Goal: Task Accomplishment & Management: Manage account settings

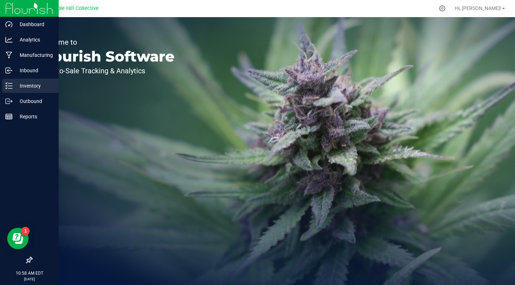
click at [31, 84] on p "Inventory" at bounding box center [34, 86] width 43 height 9
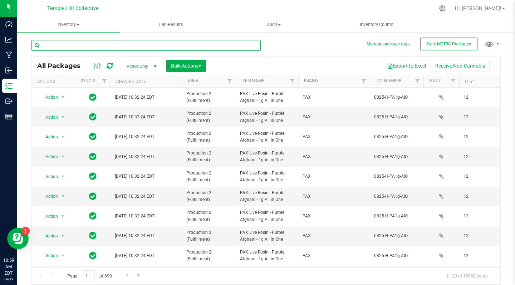
click at [99, 46] on input "text" at bounding box center [145, 45] width 229 height 11
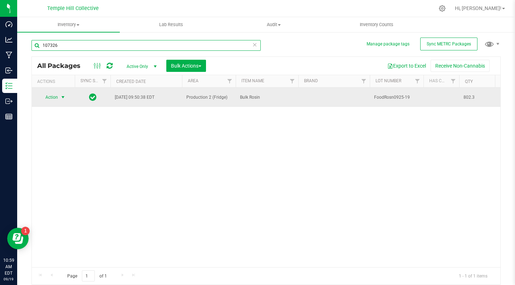
type input "107326"
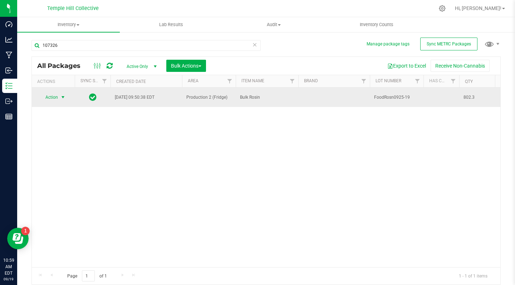
click at [64, 98] on span "select" at bounding box center [63, 97] width 6 height 6
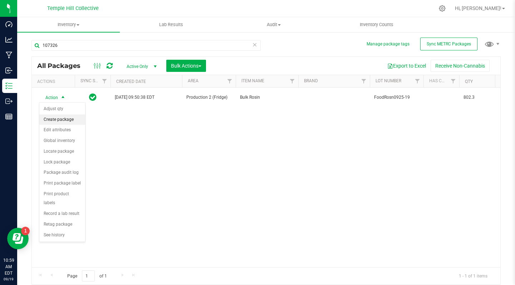
click at [64, 121] on li "Create package" at bounding box center [62, 119] width 46 height 11
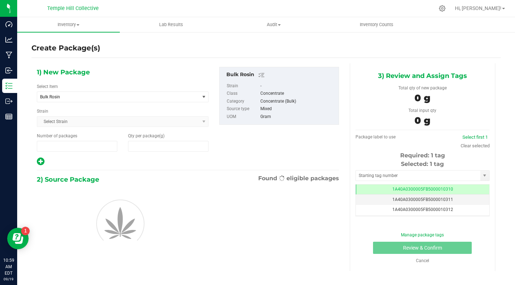
type input "1"
type input "0.0000"
click at [80, 97] on span "Bulk Rosin" at bounding box center [115, 96] width 150 height 5
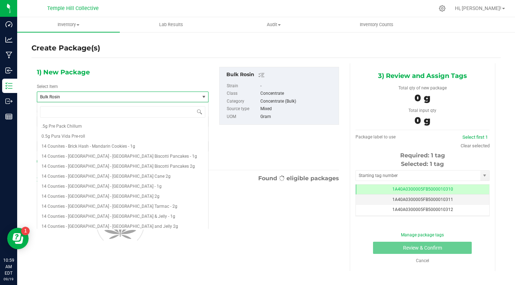
scroll to position [3506, 0]
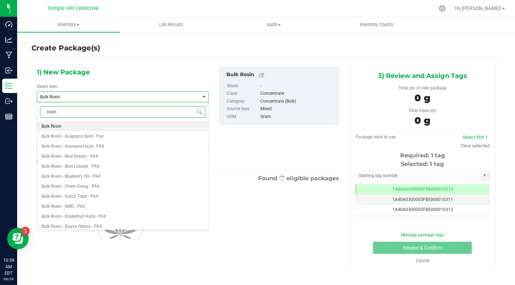
type input "rosin t"
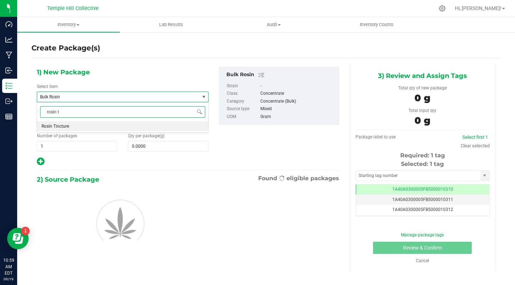
scroll to position [0, 0]
click at [62, 111] on input "rosin t" at bounding box center [122, 111] width 165 height 11
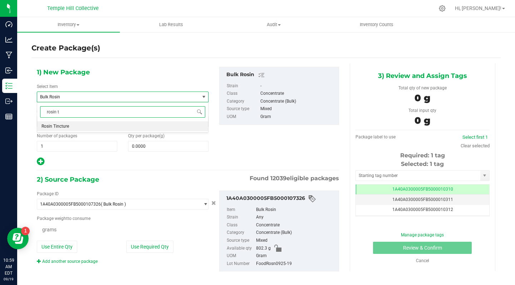
click at [74, 127] on li "Rosin Tincture" at bounding box center [122, 126] width 171 height 10
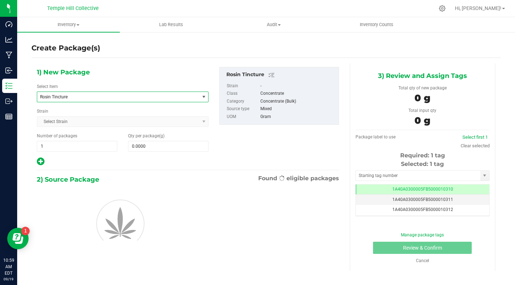
type input "0.0000"
click at [163, 148] on span at bounding box center [168, 146] width 80 height 11
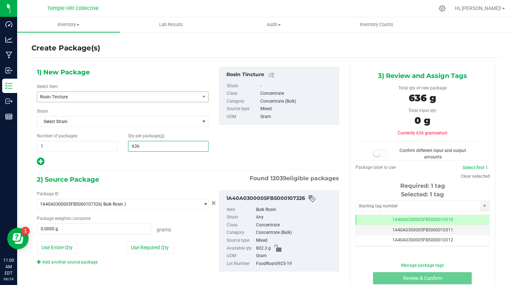
type input "6364"
type input "6,364.0000"
click at [264, 146] on div "1) New Package Select Item Rosin Tincture Rasta Pie 1g Prerolls Ration Active C…" at bounding box center [187, 116] width 313 height 99
click at [73, 231] on span at bounding box center [94, 229] width 114 height 11
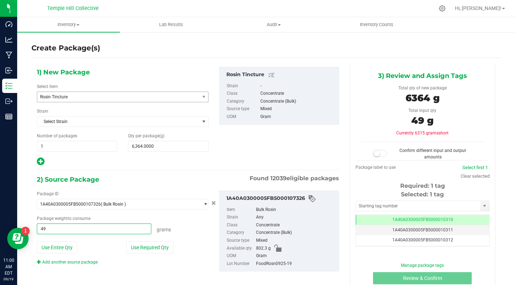
type input "490"
type input "490.0000 g"
click at [171, 177] on div "2) Source Package Found 12039 eligible packages" at bounding box center [188, 179] width 302 height 11
click at [380, 154] on span at bounding box center [380, 153] width 14 height 7
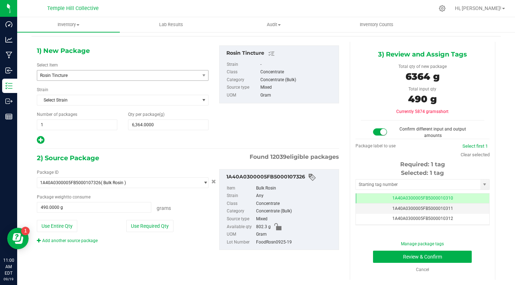
scroll to position [21, 0]
click at [430, 186] on input "text" at bounding box center [418, 185] width 125 height 10
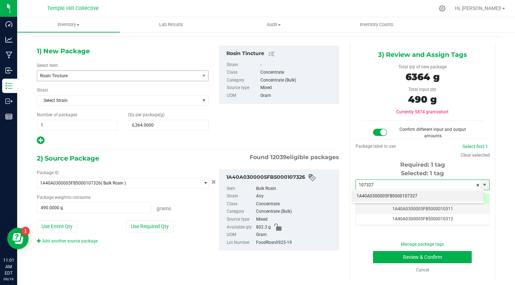
click at [421, 197] on li "1A40A0300005FB5000107327" at bounding box center [418, 196] width 132 height 11
type input "1A40A0300005FB5000107327"
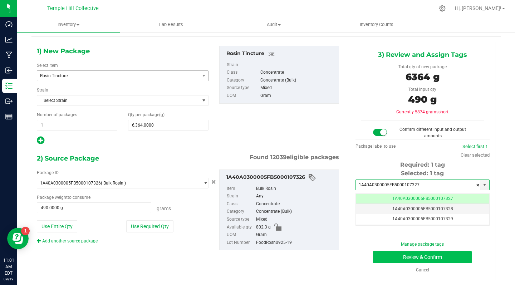
click at [388, 257] on button "Review & Confirm" at bounding box center [422, 257] width 99 height 12
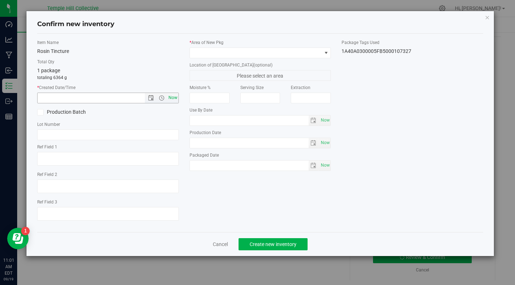
click at [172, 97] on span "Now" at bounding box center [173, 98] width 12 height 10
type input "9/19/2025 11:01 AM"
click at [43, 112] on icon at bounding box center [40, 112] width 5 height 0
click at [0, 0] on input "Production Batch" at bounding box center [0, 0] width 0 height 0
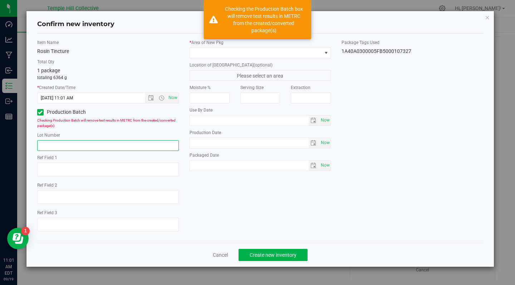
click at [60, 144] on input "text" at bounding box center [108, 145] width 142 height 11
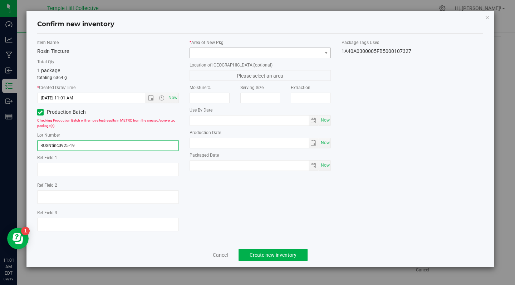
type input "ROSNtinc0925-19"
click at [230, 56] on span at bounding box center [256, 53] width 132 height 10
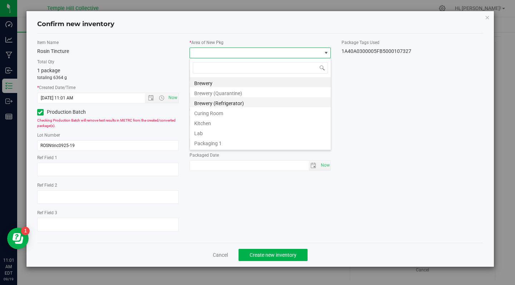
scroll to position [2, 0]
click at [213, 121] on li "Kitchen" at bounding box center [260, 121] width 141 height 10
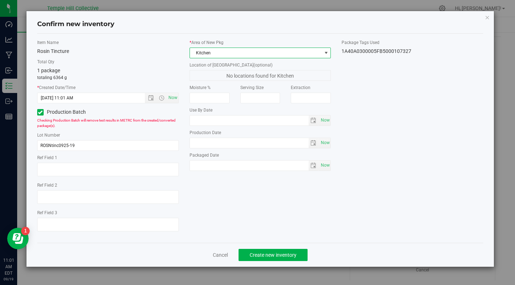
click at [423, 127] on div "Item Name Rosin Tincture Total Qty 1 package totaling 6364 g * Created Date/Tim…" at bounding box center [260, 138] width 457 height 198
click at [263, 253] on span "Create new inventory" at bounding box center [273, 255] width 47 height 6
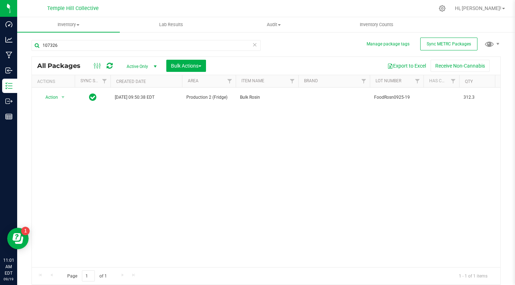
click at [253, 47] on icon at bounding box center [254, 44] width 5 height 9
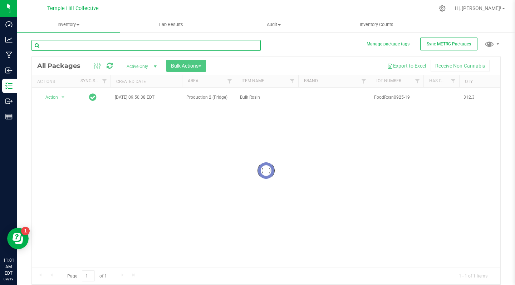
click at [214, 50] on input "text" at bounding box center [145, 45] width 229 height 11
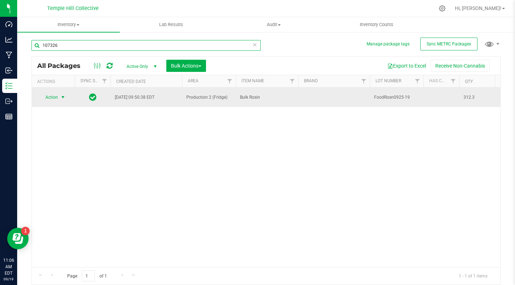
type input "107326"
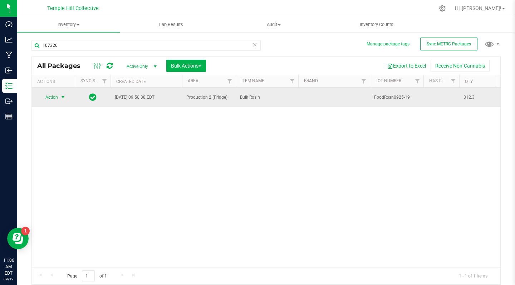
click at [62, 97] on span "select" at bounding box center [63, 97] width 6 height 6
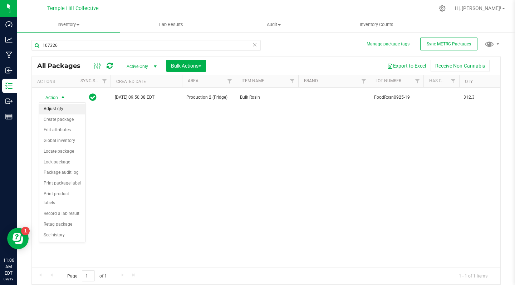
click at [60, 107] on li "Adjust qty" at bounding box center [62, 109] width 46 height 11
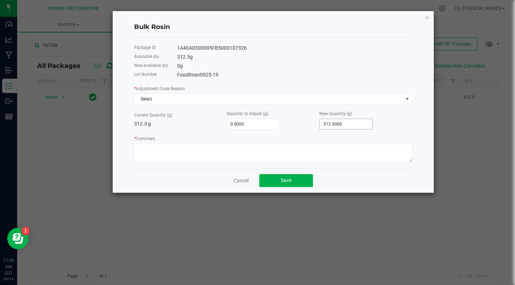
type input "312.3"
drag, startPoint x: 356, startPoint y: 123, endPoint x: 314, endPoint y: 123, distance: 42.2
click at [314, 123] on div "Current Quantity (g) 312.3 g Quantity to Adjust (g) 0.0000 New Quantity (g) 312…" at bounding box center [273, 120] width 278 height 20
type input "-309.3000"
type input "3"
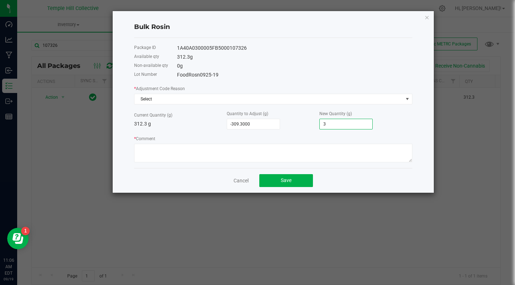
type input "-282.3000"
type input "30"
type input "-8.3000"
type input "304."
type input "-7.6000"
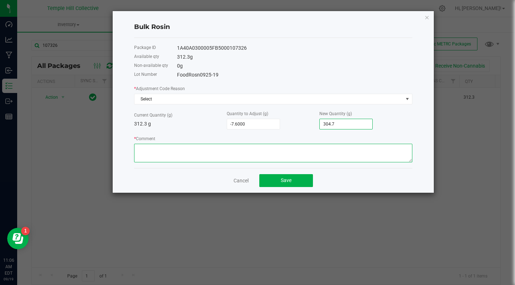
type input "304.7000"
click at [268, 156] on textarea "* Comment" at bounding box center [273, 153] width 278 height 19
type textarea "entr"
type input "304.7"
click at [368, 122] on input "304.7" at bounding box center [346, 124] width 53 height 10
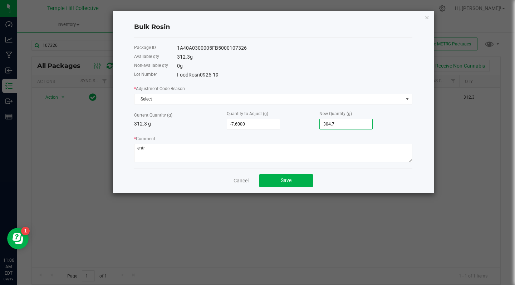
type input "-309.3000"
type input "3"
type input "-282.3000"
type input "30"
type input "-8.3000"
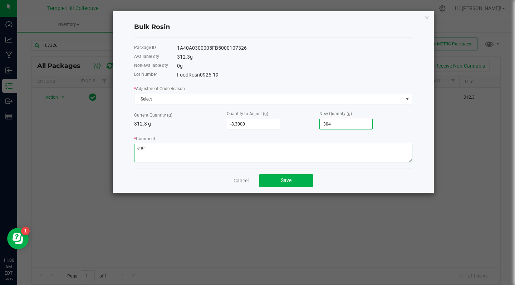
type input "304.0000"
click at [243, 151] on textarea "* Comment" at bounding box center [273, 153] width 278 height 19
type textarea "entry error"
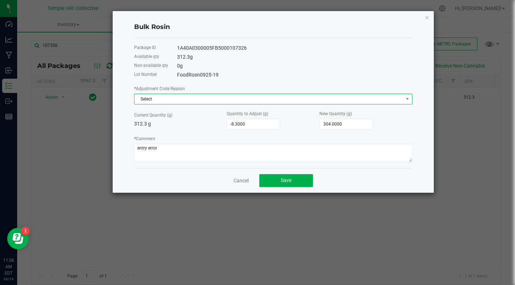
click at [248, 100] on span "Select" at bounding box center [269, 99] width 269 height 10
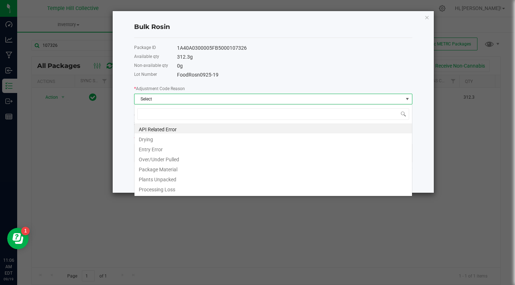
scroll to position [11, 278]
click at [203, 146] on li "Entry Error" at bounding box center [274, 148] width 278 height 10
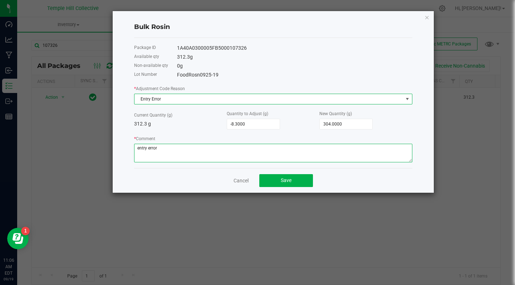
click at [179, 148] on textarea "* Comment" at bounding box center [273, 153] width 278 height 19
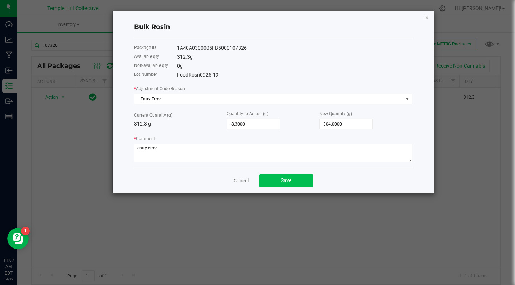
click at [274, 185] on button "Save" at bounding box center [286, 180] width 54 height 13
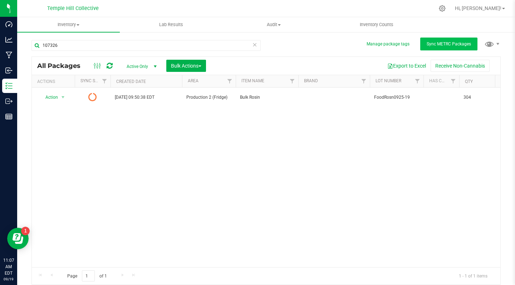
click at [439, 41] on button "Sync METRC Packages" at bounding box center [448, 44] width 57 height 13
